Goal: Task Accomplishment & Management: Manage account settings

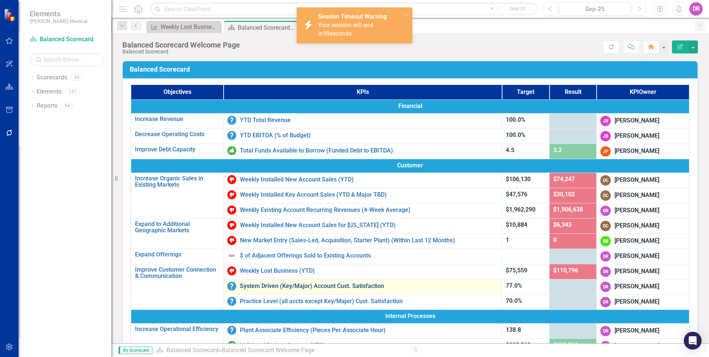
click at [304, 286] on link "System Driven (Key/Major) Account Cust. Satisfaction" at bounding box center [369, 286] width 258 height 7
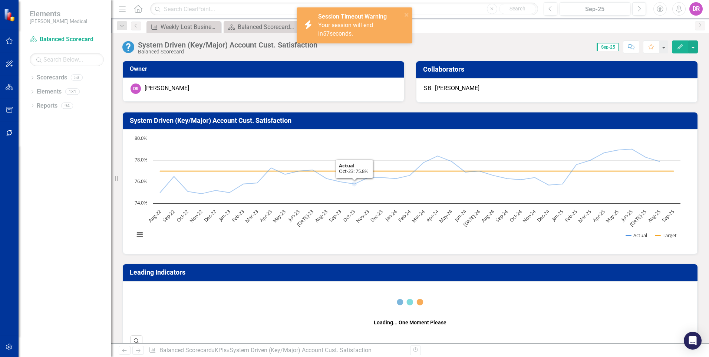
scroll to position [223, 0]
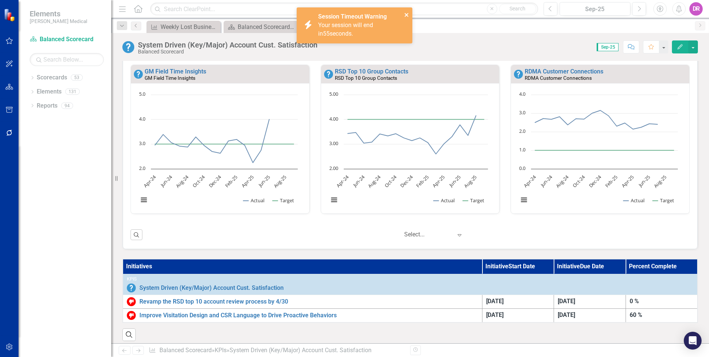
click at [405, 15] on icon "close" at bounding box center [406, 15] width 5 height 6
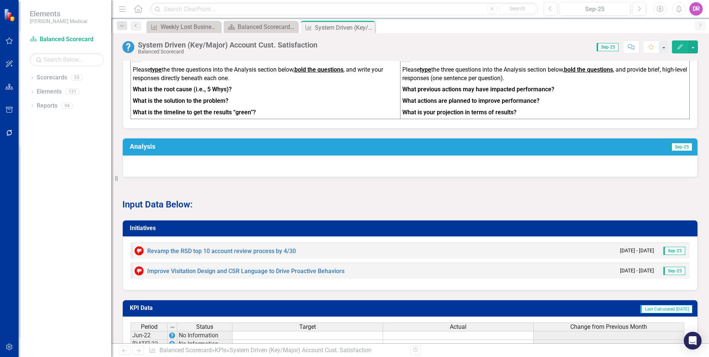
scroll to position [556, 0]
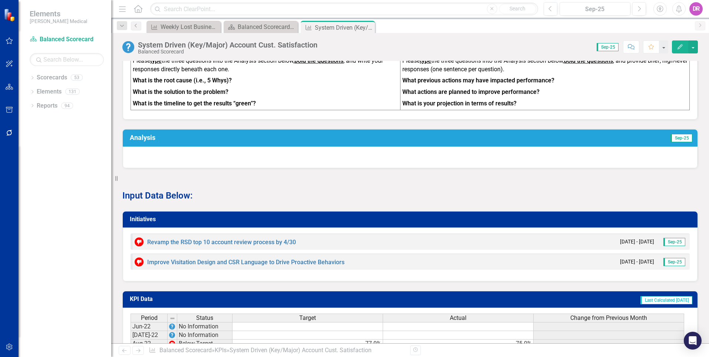
click at [218, 141] on h3 "Analysis" at bounding box center [279, 137] width 299 height 7
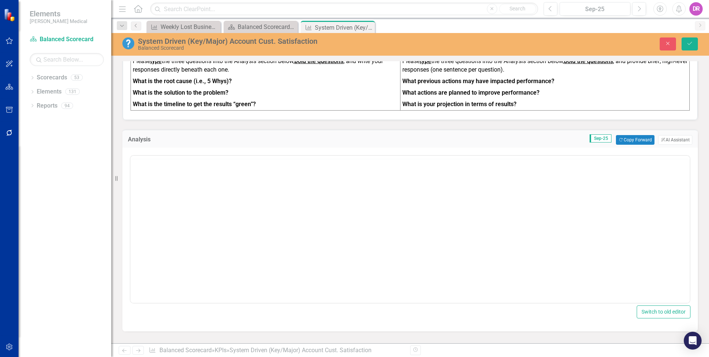
scroll to position [0, 0]
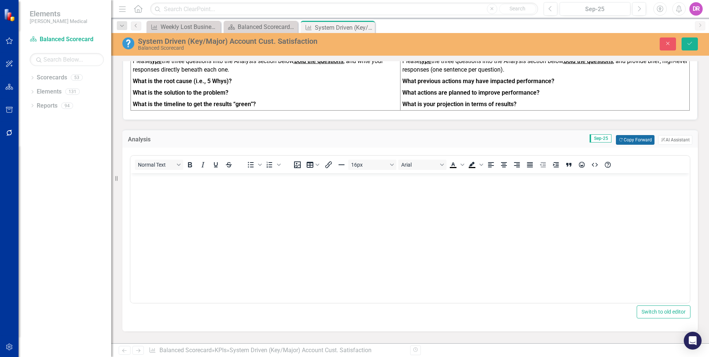
click at [624, 145] on button "Copy Forward Copy Forward" at bounding box center [635, 140] width 38 height 10
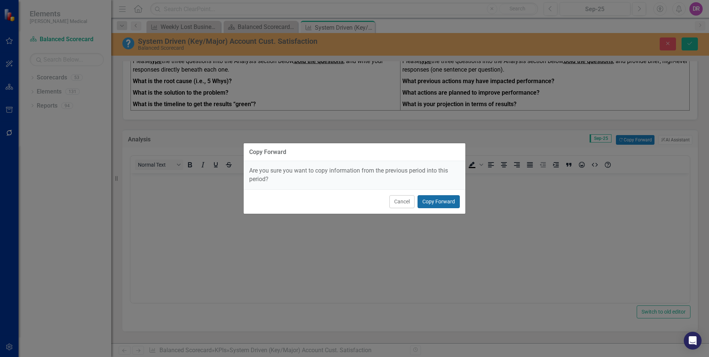
click at [436, 205] on button "Copy Forward" at bounding box center [439, 201] width 42 height 13
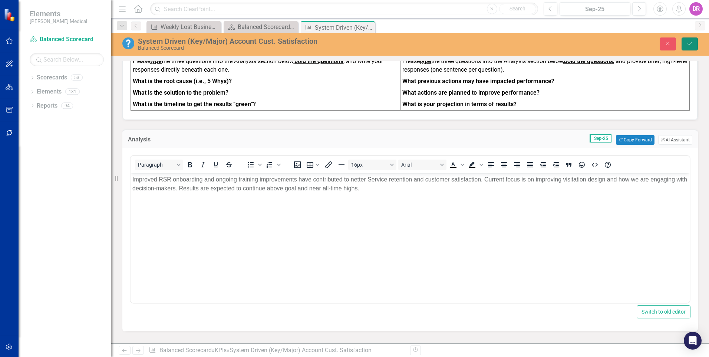
click at [687, 44] on icon "Save" at bounding box center [690, 43] width 7 height 5
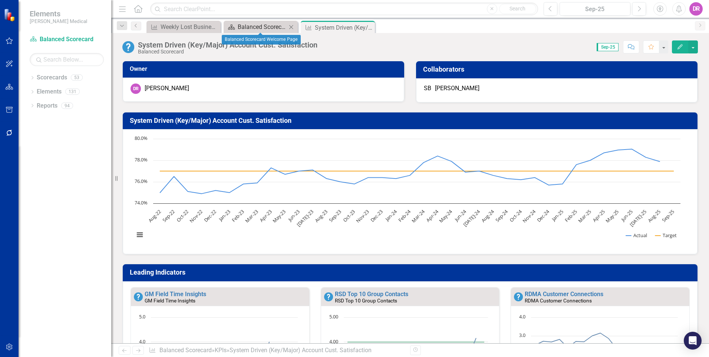
click at [256, 26] on div "Balanced Scorecard Welcome Page" at bounding box center [262, 26] width 49 height 9
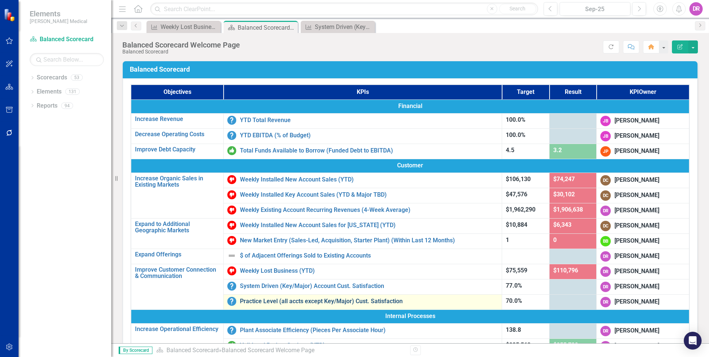
click at [277, 301] on link "Practice Level (all accts except Key/Major) Cust. Satisfaction" at bounding box center [369, 301] width 258 height 7
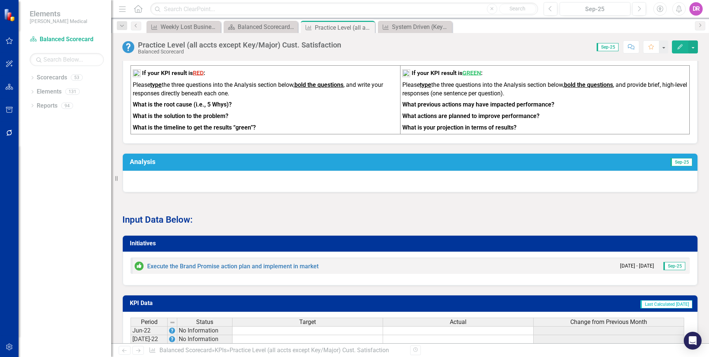
scroll to position [519, 0]
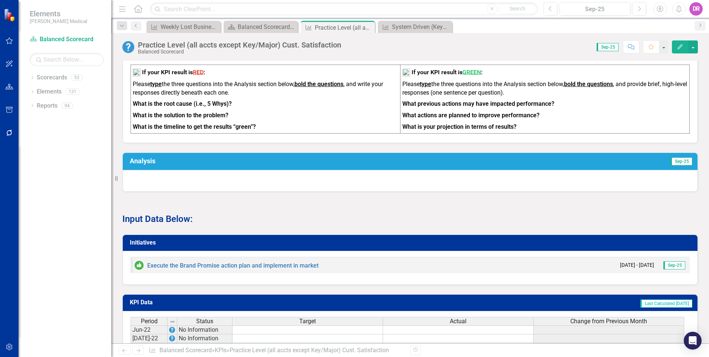
click at [275, 165] on h3 "Analysis" at bounding box center [279, 160] width 299 height 7
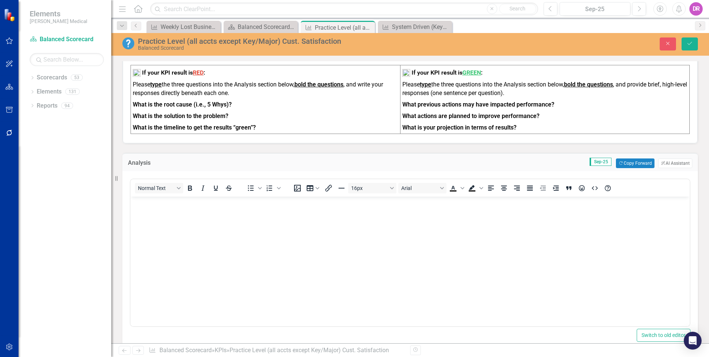
scroll to position [0, 0]
click at [624, 168] on button "Copy Forward Copy Forward" at bounding box center [635, 163] width 38 height 10
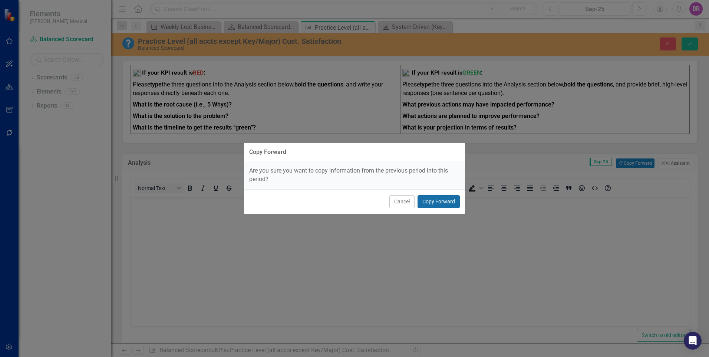
click at [441, 200] on button "Copy Forward" at bounding box center [439, 201] width 42 height 13
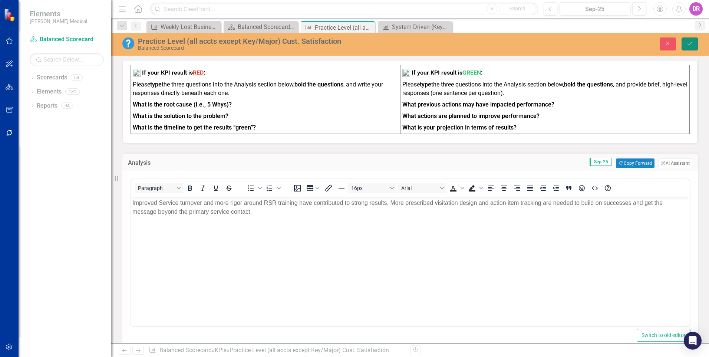
click at [690, 45] on icon "Save" at bounding box center [690, 43] width 7 height 5
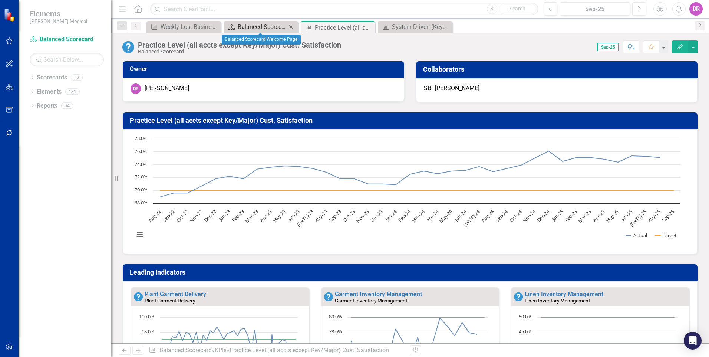
click at [245, 25] on div "Balanced Scorecard Welcome Page" at bounding box center [262, 26] width 49 height 9
